Goal: Task Accomplishment & Management: Complete application form

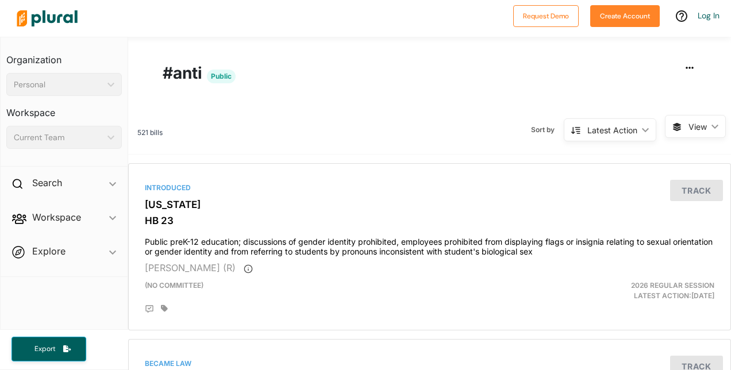
scroll to position [48, 0]
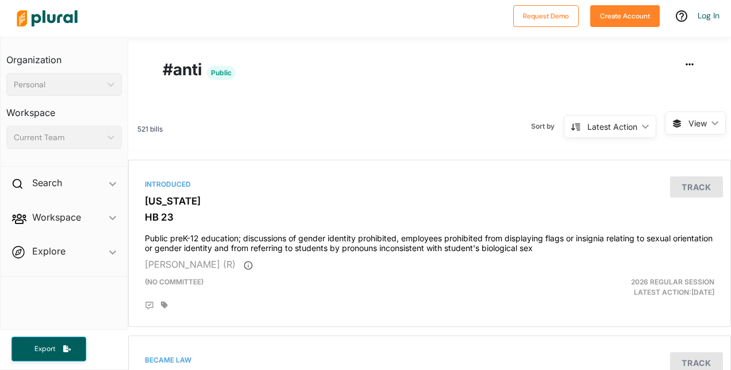
click at [692, 124] on span "View" at bounding box center [698, 123] width 18 height 12
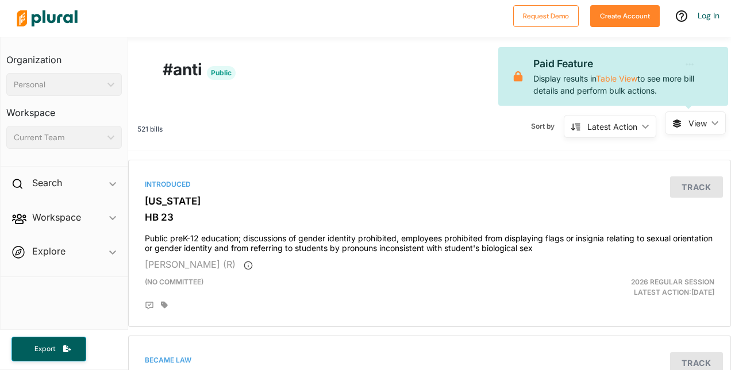
click at [638, 124] on icon "ic_keyboard_arrow_down" at bounding box center [644, 126] width 12 height 5
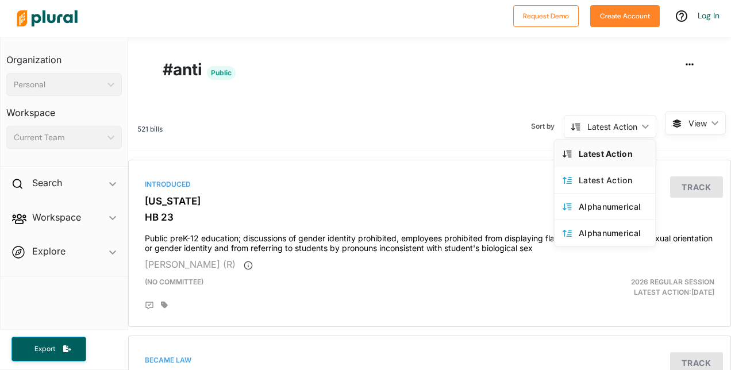
click at [638, 124] on icon "ic_keyboard_arrow_down" at bounding box center [644, 126] width 12 height 5
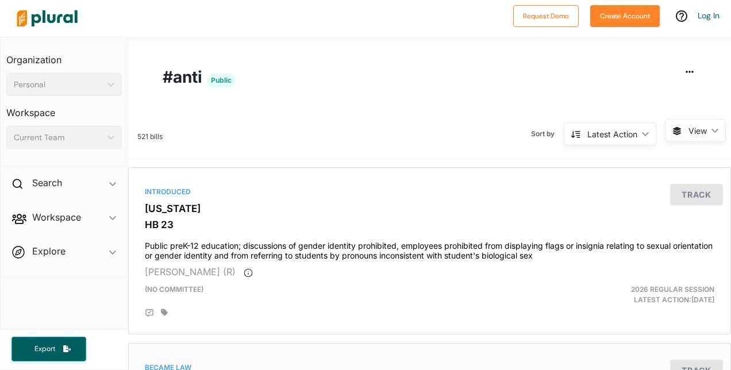
scroll to position [0, 0]
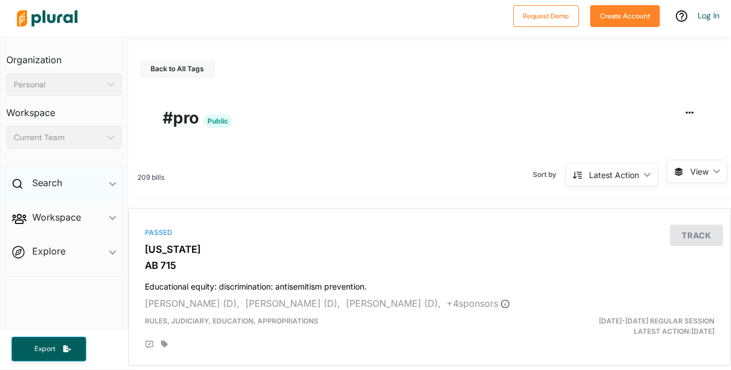
click at [112, 182] on icon "ic_keyboard_arrow_down" at bounding box center [112, 184] width 7 height 5
click at [109, 248] on span "Workspace ic_keyboard_arrow_down Members Bills Tags Saved Searches Activity" at bounding box center [64, 246] width 127 height 31
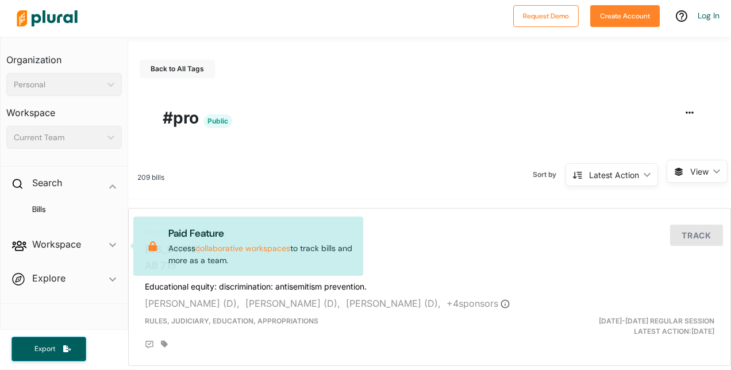
click at [109, 242] on span "Workspace ic_keyboard_arrow_down Members Bills Tags Saved Searches Activity Pai…" at bounding box center [64, 246] width 127 height 31
click at [113, 277] on span "Explore ic_keyboard_arrow_down Overview" at bounding box center [64, 280] width 127 height 31
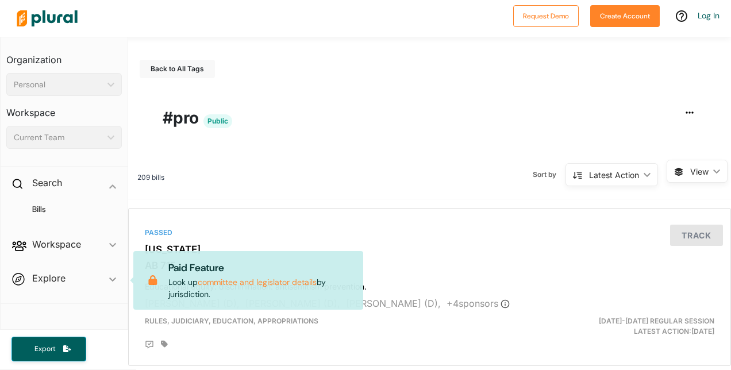
click at [374, 178] on div "Sort by Latest Action ic_keyboard_arrow_down Latest Action Latest Action Alphan…" at bounding box center [415, 175] width 503 height 30
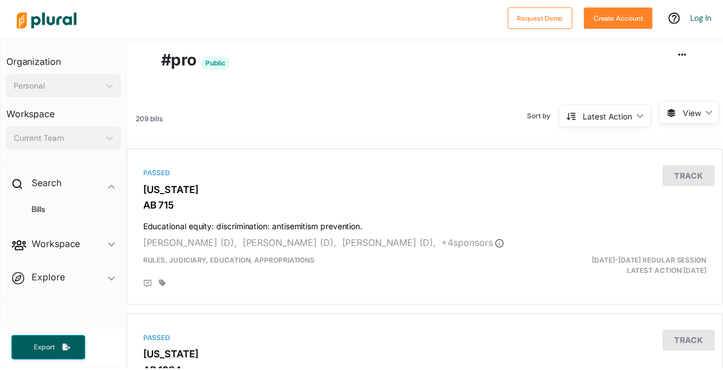
scroll to position [103, 0]
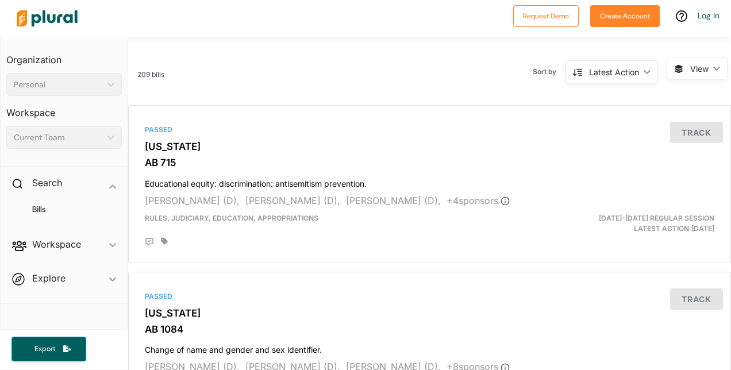
click at [696, 64] on span "View" at bounding box center [700, 69] width 18 height 12
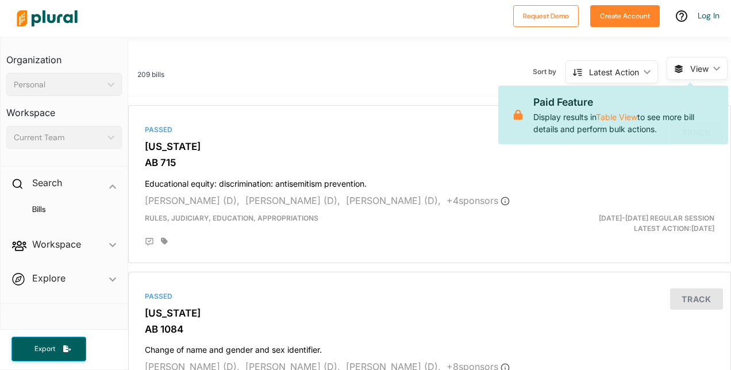
click at [696, 64] on span "View" at bounding box center [700, 69] width 18 height 12
click at [610, 71] on div "Latest Action" at bounding box center [614, 72] width 50 height 12
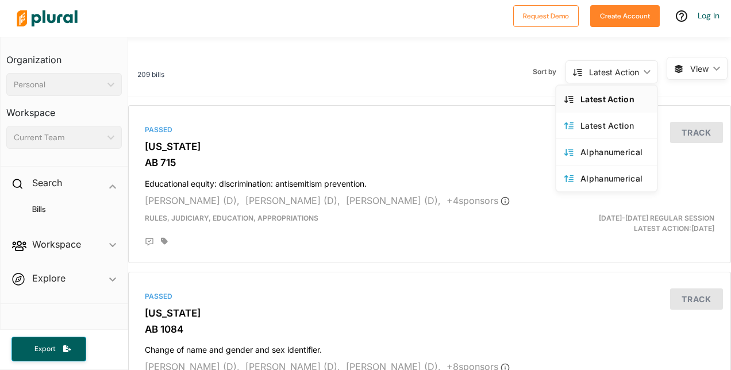
click at [610, 71] on div "Latest Action" at bounding box center [614, 72] width 50 height 12
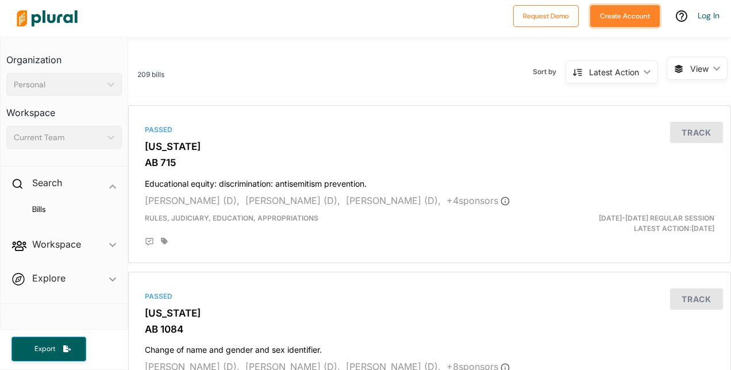
click at [636, 8] on button "Create Account" at bounding box center [626, 16] width 70 height 22
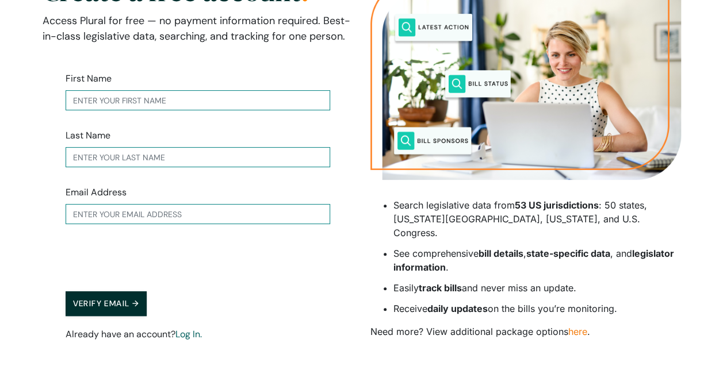
scroll to position [116, 0]
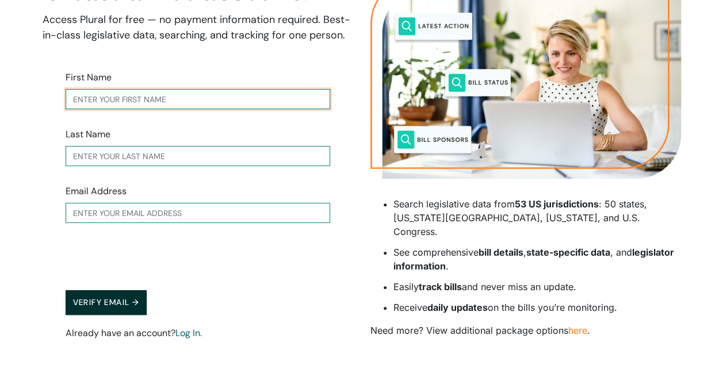
click at [283, 94] on input "text" at bounding box center [198, 99] width 265 height 20
type input "Rose"
type input "James"
type input "rose.james@teneo.com"
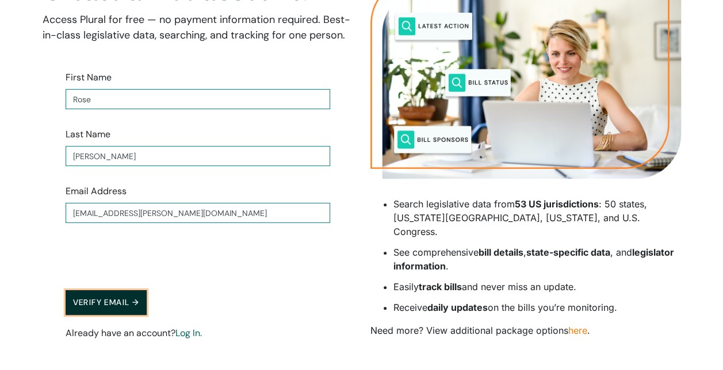
click at [89, 307] on button "Verify Email →" at bounding box center [107, 302] width 82 height 25
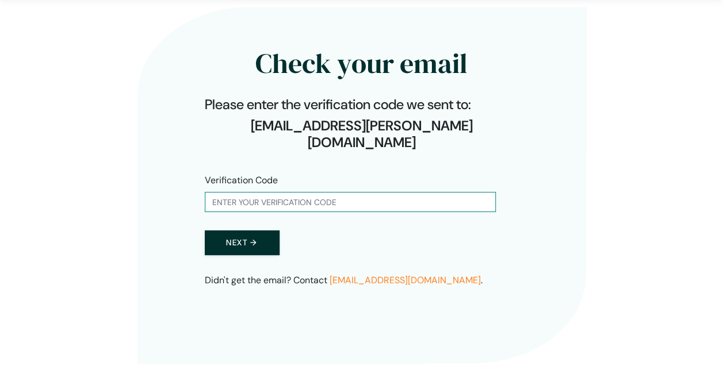
scroll to position [37, 0]
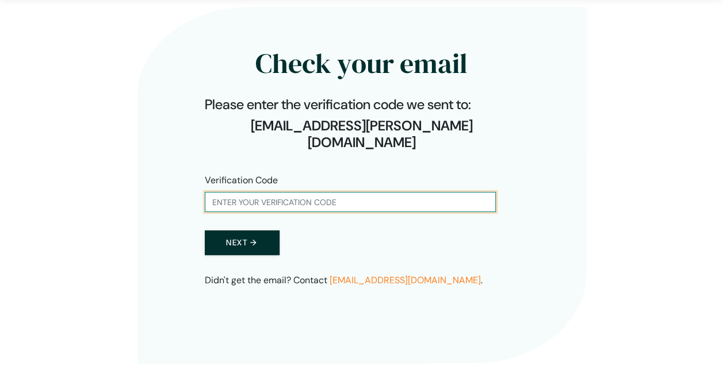
click at [332, 192] on input "text" at bounding box center [350, 202] width 291 height 20
paste input "556764"
type input "556764"
click at [205, 231] on button "Next →" at bounding box center [242, 243] width 75 height 25
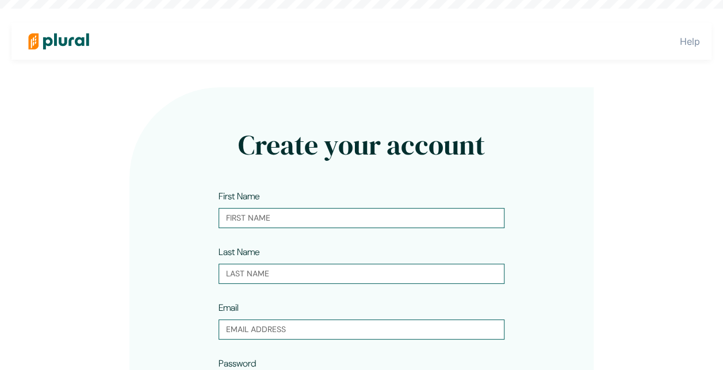
type input "Rose"
type input "James"
type input "rose.james@teneo.com"
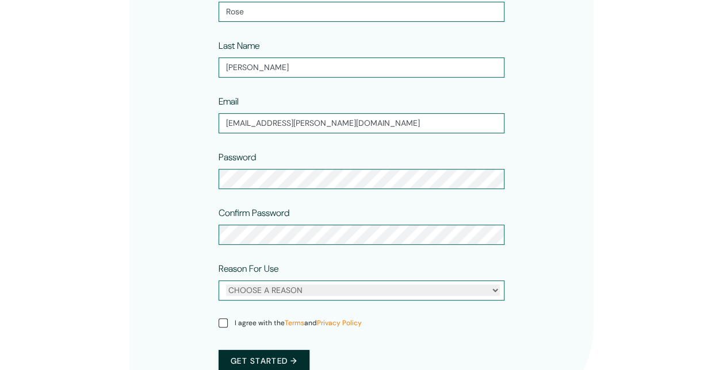
scroll to position [207, 0]
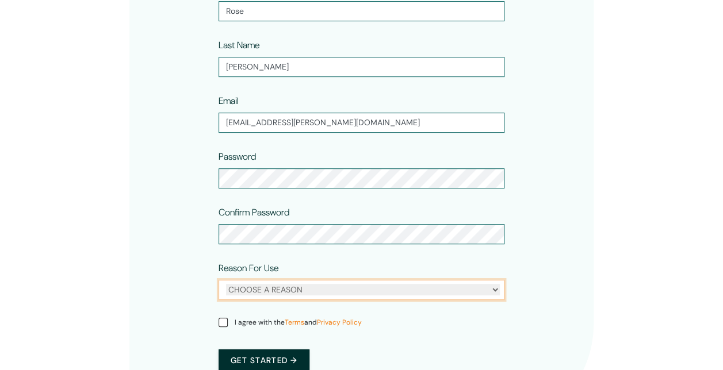
click at [274, 287] on select "CHOOSE A REASON Personal Professional" at bounding box center [363, 290] width 274 height 12
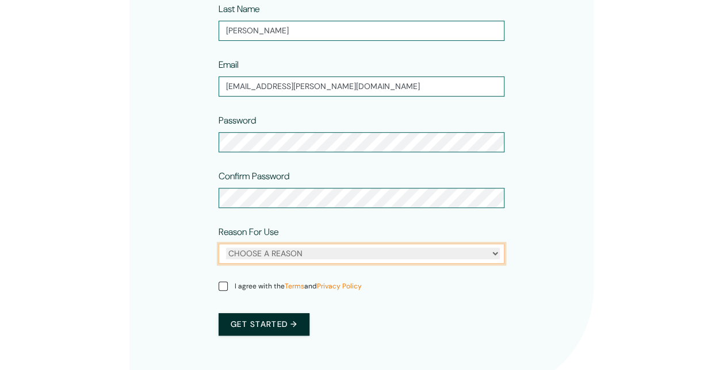
scroll to position [244, 0]
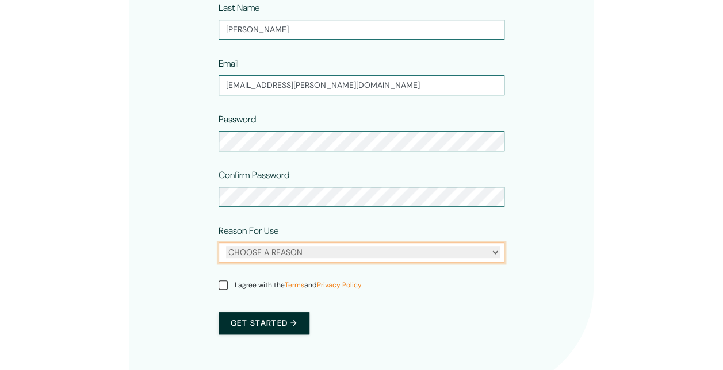
click at [248, 253] on select "CHOOSE A REASON Personal Professional" at bounding box center [363, 253] width 274 height 12
select select "professional"
click at [226, 247] on select "CHOOSE A REASON Personal Professional" at bounding box center [363, 253] width 274 height 12
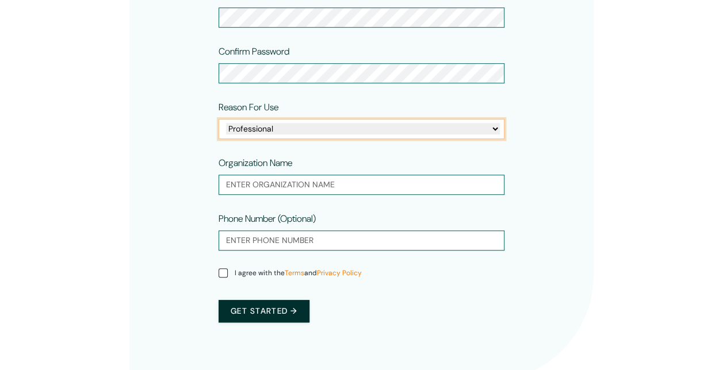
scroll to position [369, 0]
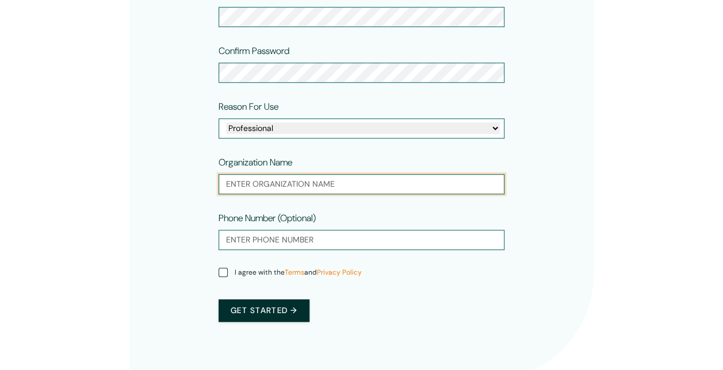
click at [261, 176] on input "text" at bounding box center [362, 184] width 286 height 20
type input "Teneo"
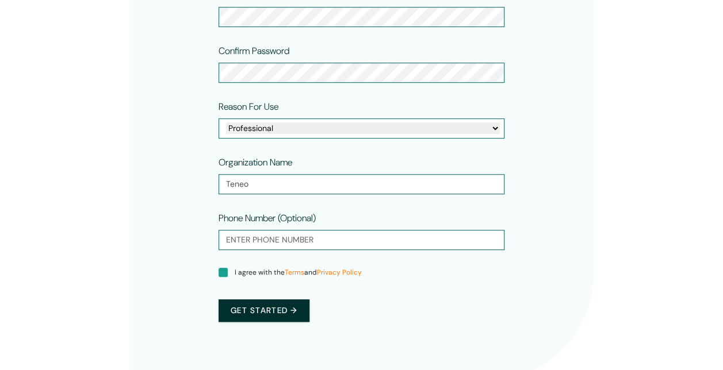
click at [223, 271] on input "I agree with the Terms and Privacy Policy" at bounding box center [223, 272] width 9 height 9
checkbox input "true"
click at [242, 312] on button "Get started →" at bounding box center [264, 311] width 91 height 22
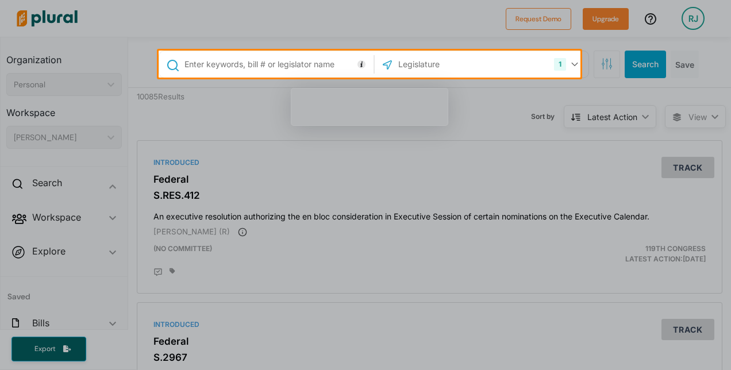
click at [250, 109] on div at bounding box center [365, 224] width 731 height 293
click at [422, 63] on input "text" at bounding box center [458, 64] width 123 height 22
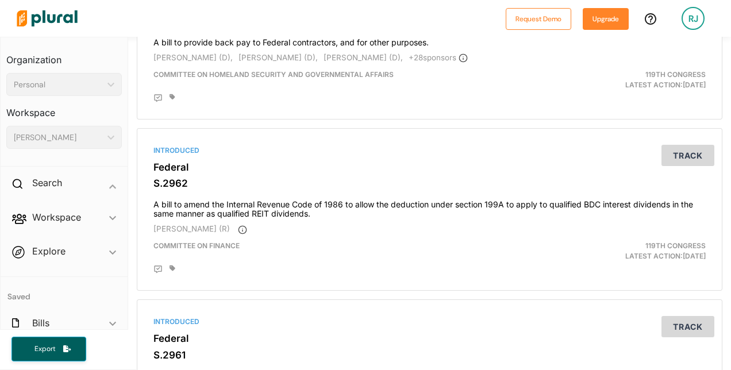
scroll to position [1861, 0]
click at [106, 252] on span "Explore ic_keyboard_arrow_down Overview" at bounding box center [64, 253] width 127 height 31
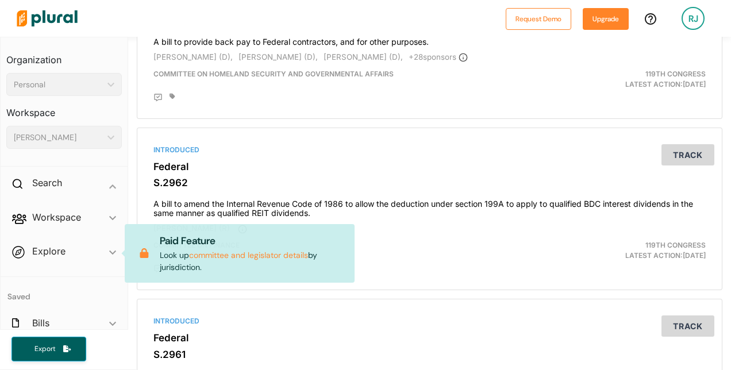
click at [106, 252] on span "Explore ic_keyboard_arrow_down Overview Paid Feature Look up committee and legi…" at bounding box center [64, 253] width 127 height 31
click at [109, 323] on polygon at bounding box center [112, 324] width 7 height 4
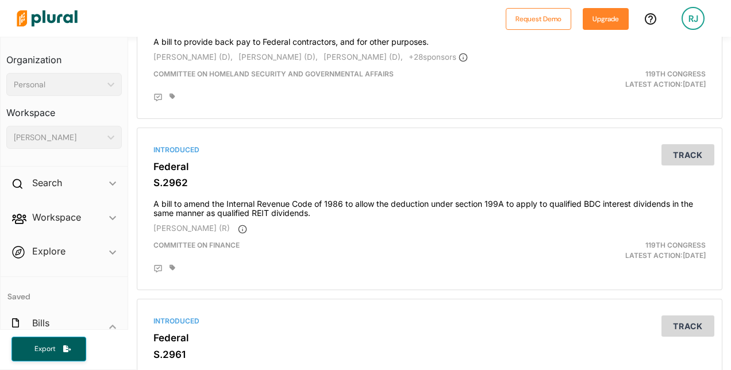
scroll to position [105, 0]
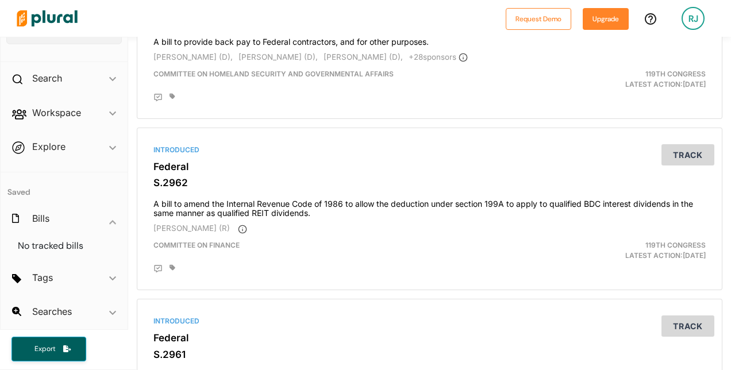
click at [105, 277] on span "Tags ic_keyboard_arrow_down No tags" at bounding box center [64, 280] width 127 height 31
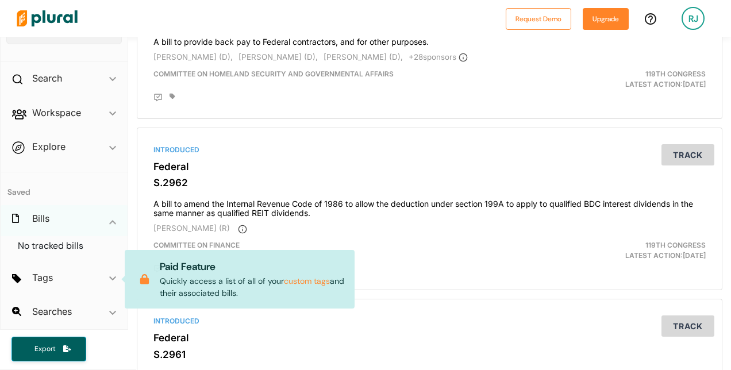
click at [107, 221] on div "Bills ic_keyboard_arrow_down" at bounding box center [64, 220] width 127 height 31
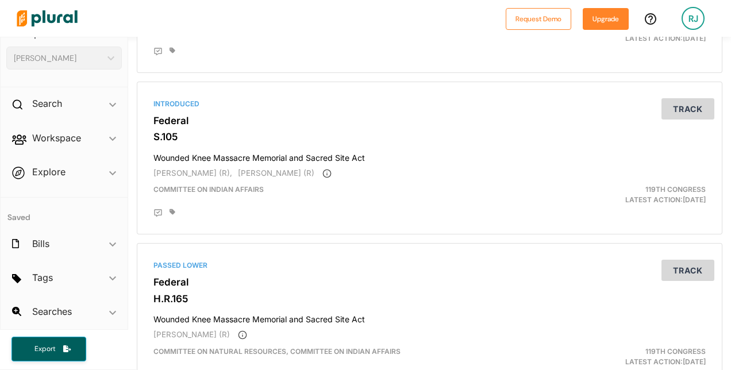
scroll to position [0, 0]
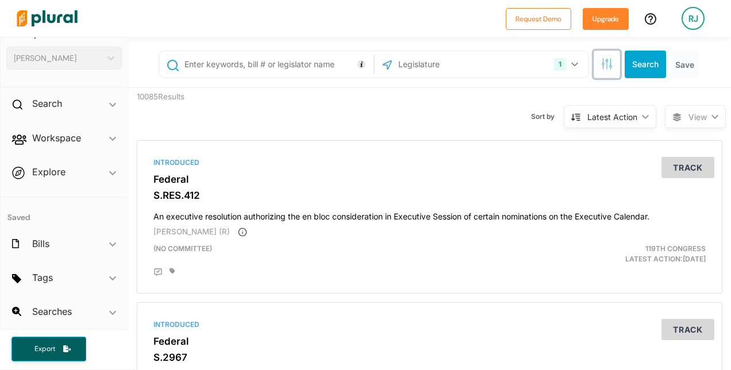
click at [603, 60] on icon "button" at bounding box center [607, 64] width 12 height 12
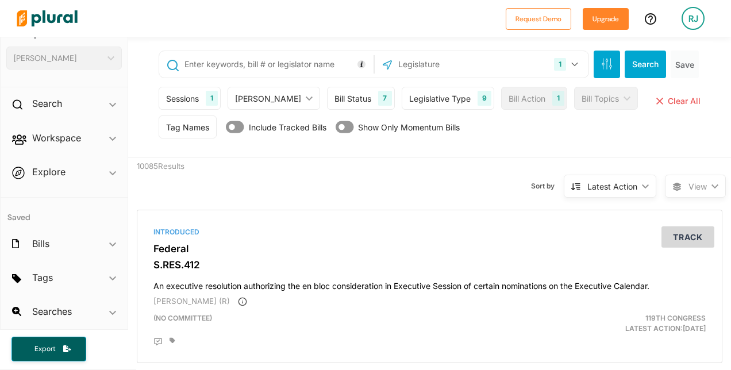
click at [338, 99] on div "Bill Status" at bounding box center [353, 99] width 37 height 12
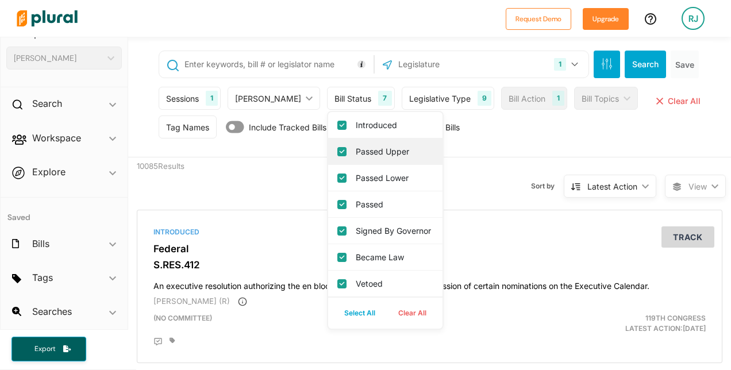
click at [338, 148] on input "Passed Upper" at bounding box center [342, 151] width 9 height 9
checkbox input "false"
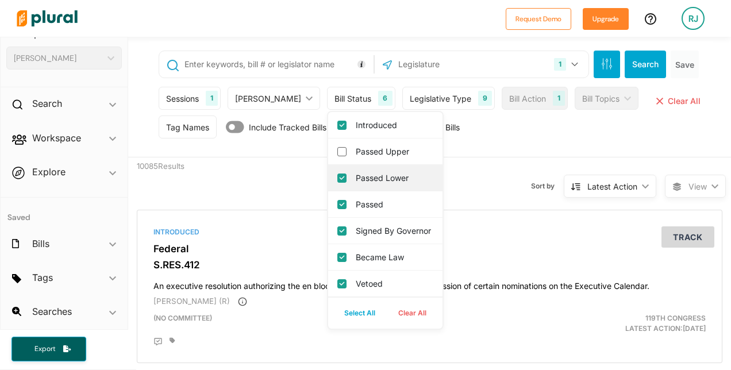
click at [338, 175] on input "Passed Lower" at bounding box center [342, 178] width 9 height 9
checkbox input "false"
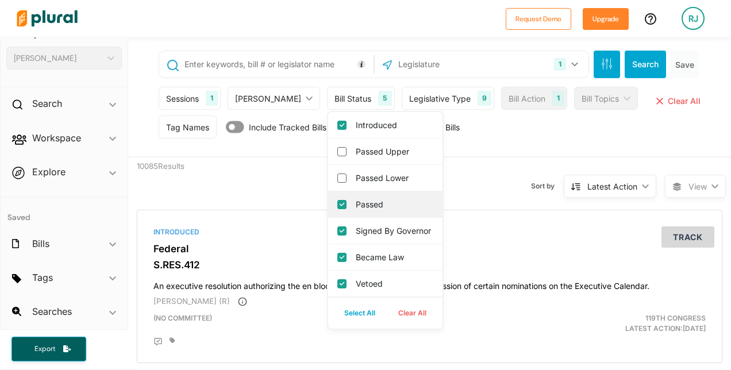
click at [328, 193] on div "Passed" at bounding box center [385, 204] width 114 height 26
click at [338, 202] on input "Passed" at bounding box center [342, 204] width 9 height 9
checkbox input "false"
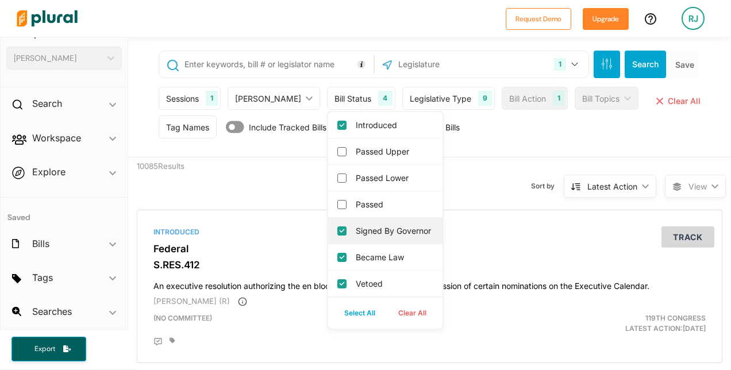
click at [328, 244] on div "Signed by Governor" at bounding box center [385, 231] width 114 height 26
click at [338, 232] on governor "Signed by Governor" at bounding box center [342, 231] width 9 height 9
checkbox governor "false"
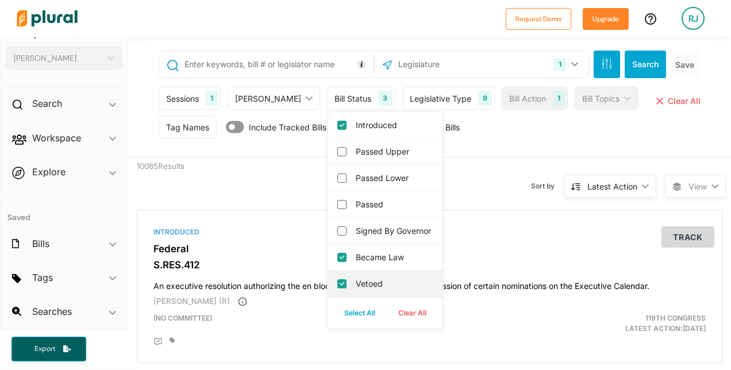
click at [338, 282] on input "Vetoed" at bounding box center [342, 283] width 9 height 9
checkbox input "false"
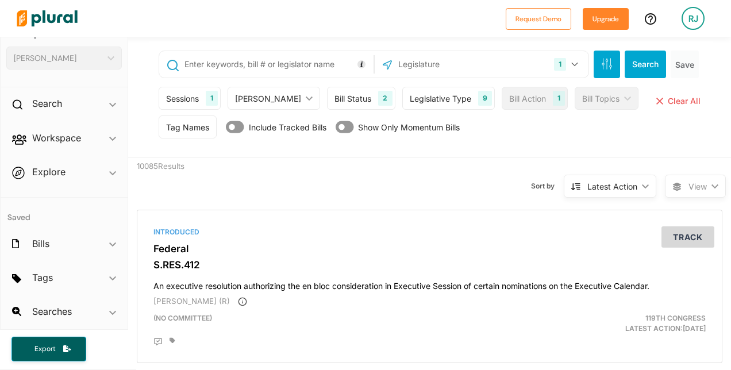
click at [535, 134] on div "Tag Names Tag Names close Any of Selected ic_keyboard_arrow_down Any of Selecte…" at bounding box center [431, 130] width 545 height 29
click at [643, 49] on div "1 US Congress Alabama Alaska Arizona Arkansas California Colorado Connecticut D…" at bounding box center [431, 99] width 564 height 116
click at [637, 67] on button "Search" at bounding box center [645, 65] width 41 height 28
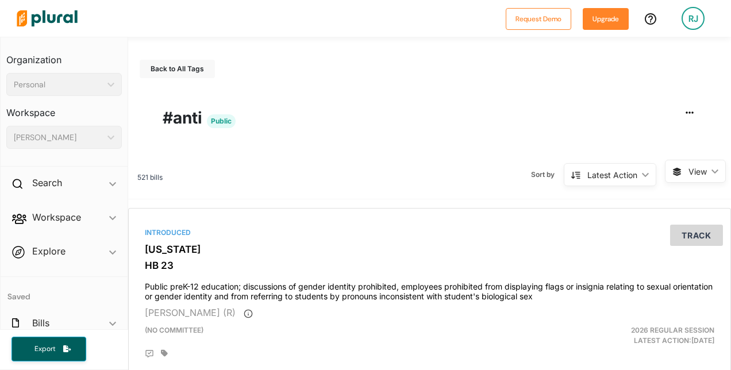
click at [712, 170] on polygon at bounding box center [715, 171] width 7 height 4
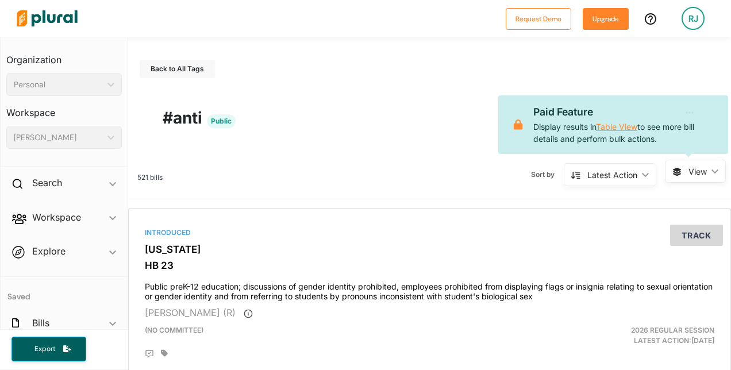
click at [623, 125] on link "Table View" at bounding box center [616, 127] width 41 height 10
click at [606, 17] on button "Upgrade" at bounding box center [606, 19] width 46 height 22
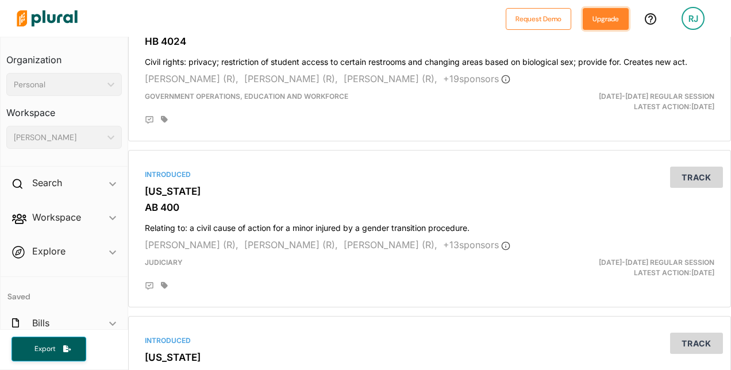
scroll to position [908, 0]
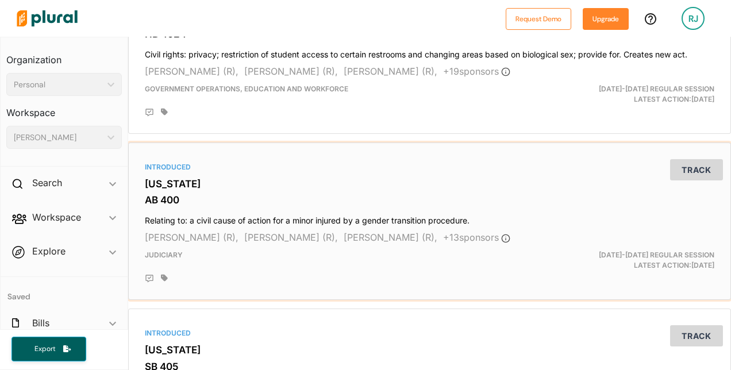
click at [162, 162] on div "Introduced" at bounding box center [430, 167] width 570 height 10
